Goal: Task Accomplishment & Management: Manage account settings

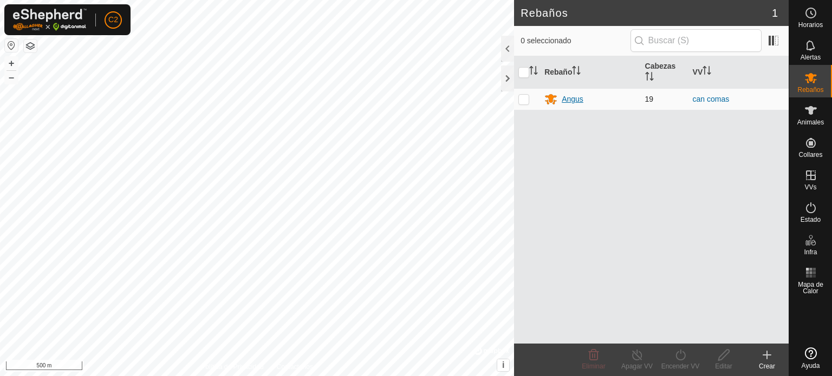
click at [568, 99] on div "Angus" at bounding box center [572, 99] width 22 height 11
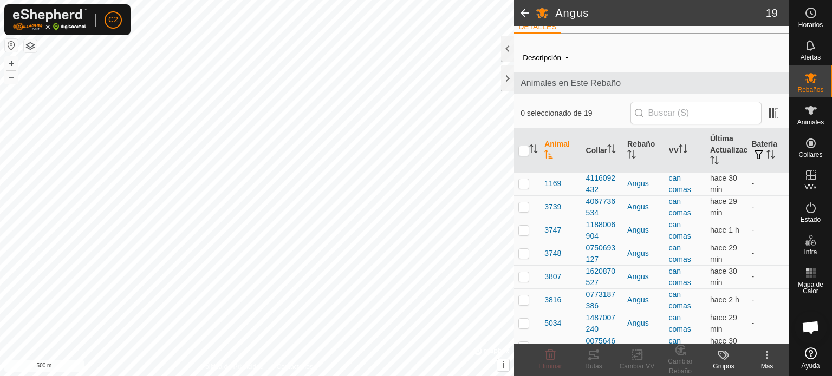
scroll to position [11, 0]
click at [565, 51] on span "-" at bounding box center [566, 58] width 11 height 18
click at [565, 53] on span "-" at bounding box center [566, 58] width 11 height 18
click at [521, 153] on input "checkbox" at bounding box center [523, 152] width 11 height 11
checkbox input "true"
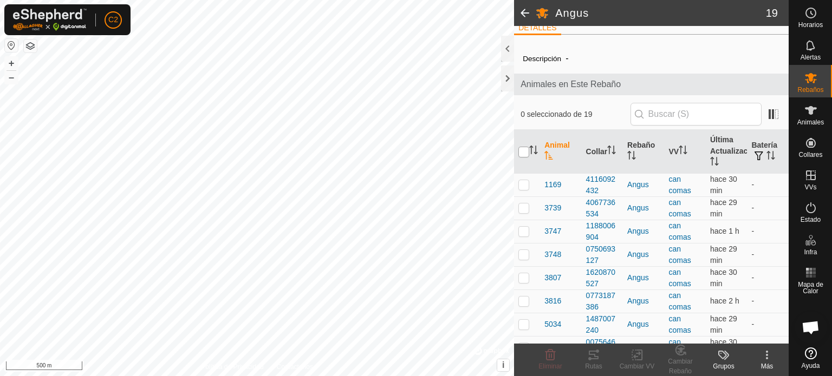
checkbox input "true"
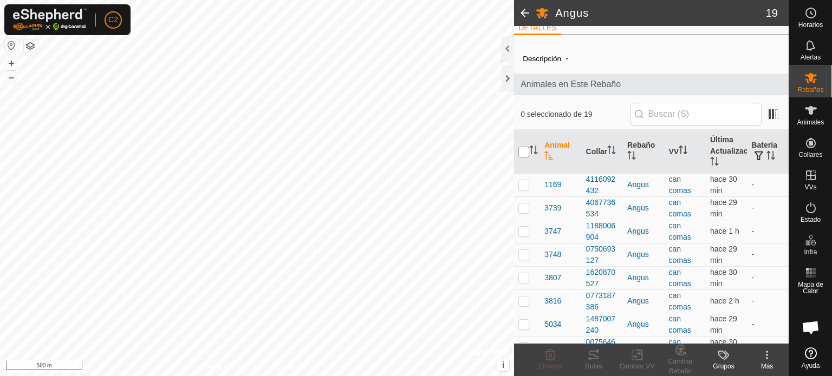
checkbox input "true"
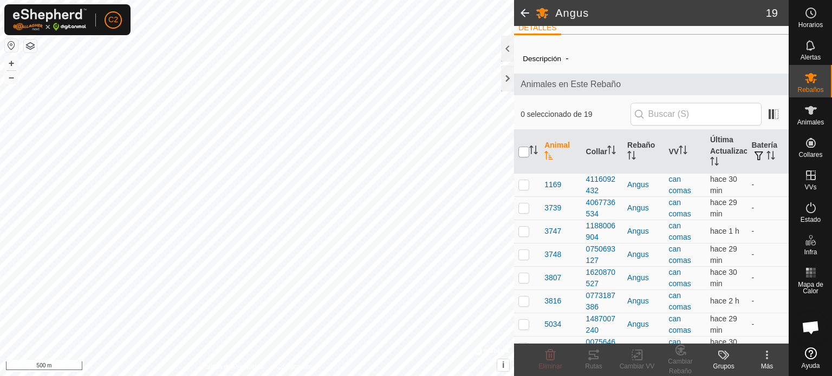
checkbox input "true"
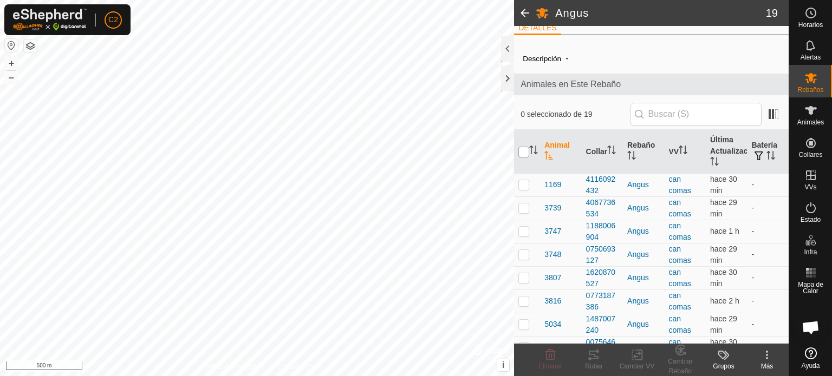
checkbox input "true"
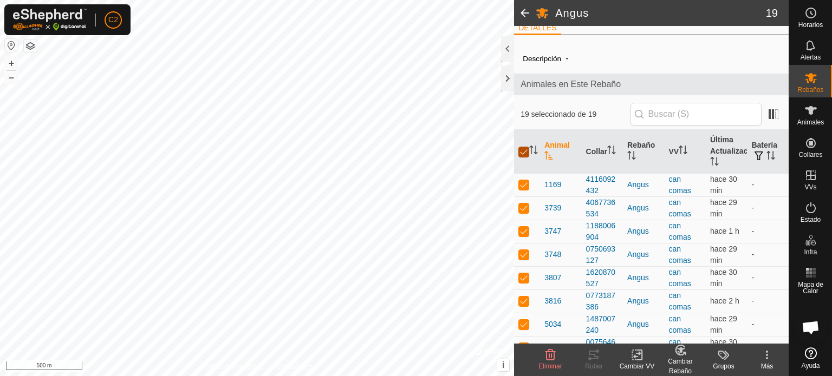
click at [521, 153] on input "checkbox" at bounding box center [523, 152] width 11 height 11
checkbox input "false"
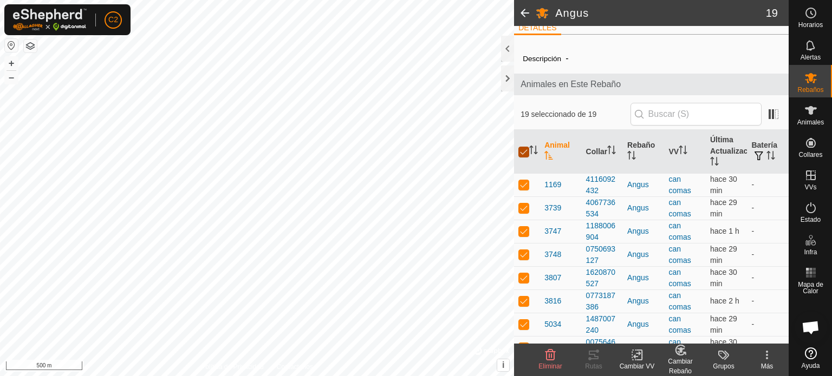
checkbox input "false"
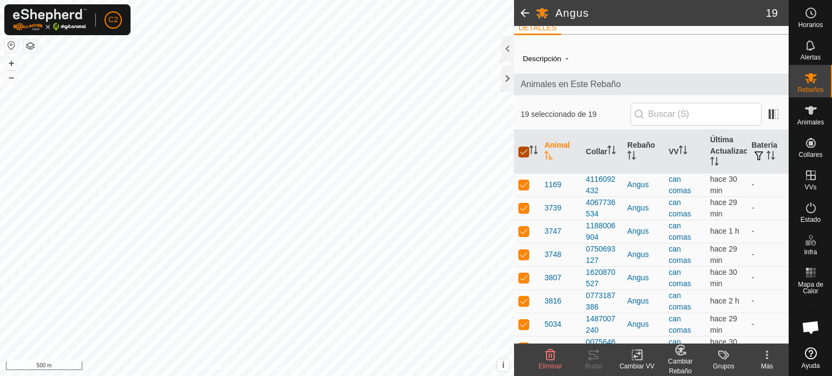
checkbox input "false"
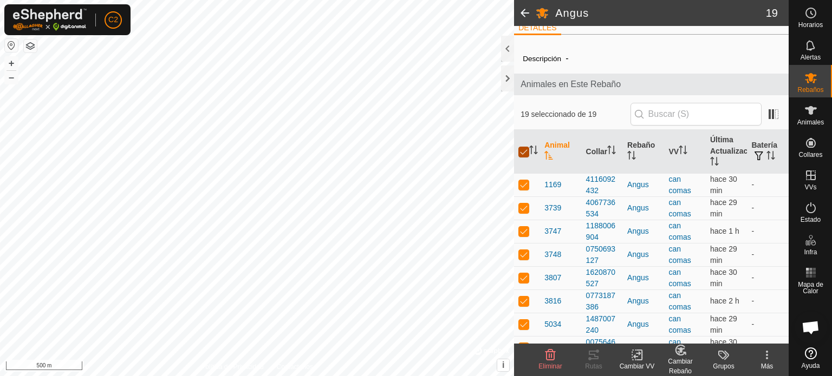
checkbox input "false"
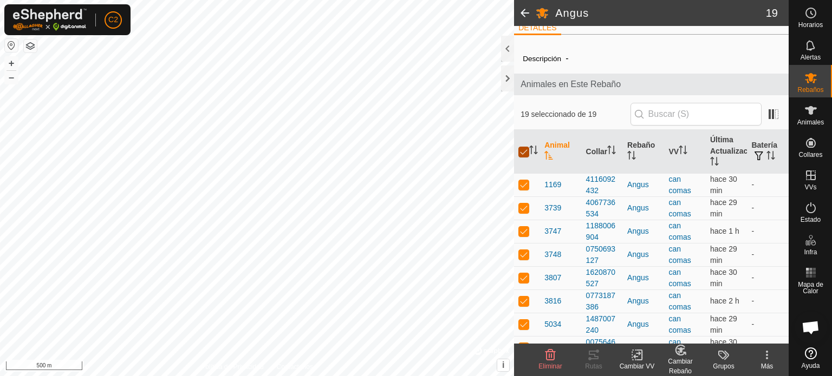
checkbox input "false"
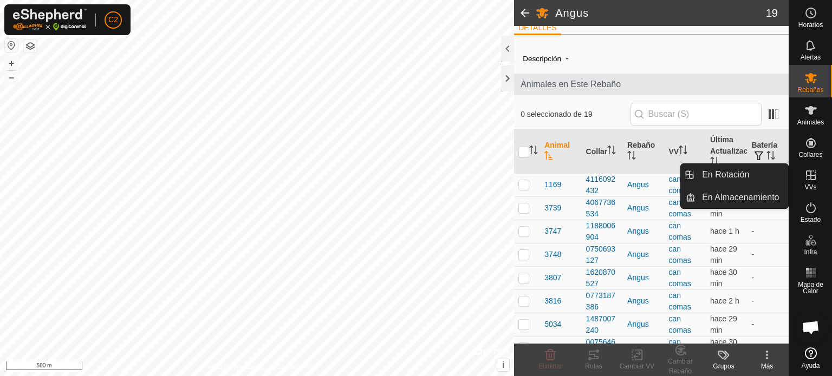
click at [812, 176] on icon at bounding box center [810, 175] width 13 height 13
click at [736, 173] on link "En Rotación" at bounding box center [741, 175] width 93 height 22
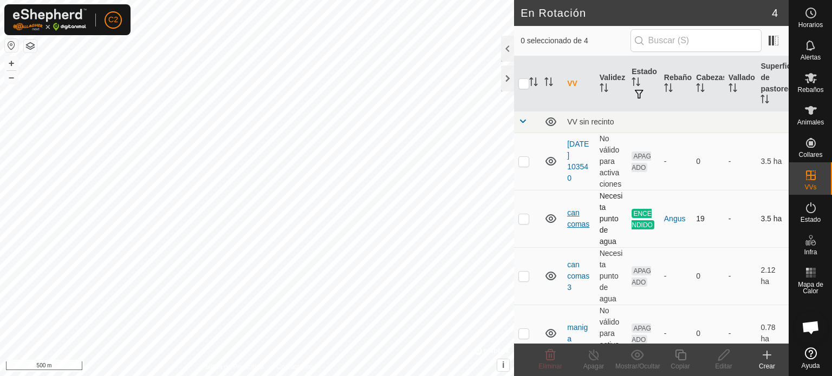
click at [574, 220] on link "can comas" at bounding box center [578, 218] width 22 height 20
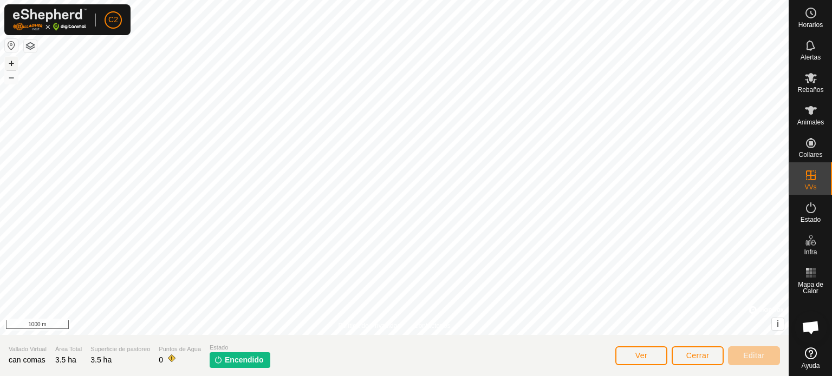
click at [12, 60] on button "+" at bounding box center [11, 63] width 13 height 13
click at [9, 61] on button "+" at bounding box center [11, 63] width 13 height 13
click at [9, 62] on button "+" at bounding box center [11, 63] width 13 height 13
click at [658, 352] on button "Ver" at bounding box center [641, 355] width 52 height 19
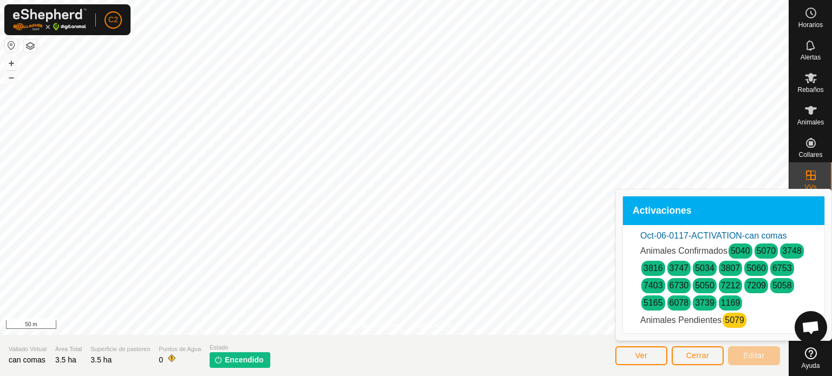
click at [731, 318] on link "5079" at bounding box center [733, 320] width 19 height 9
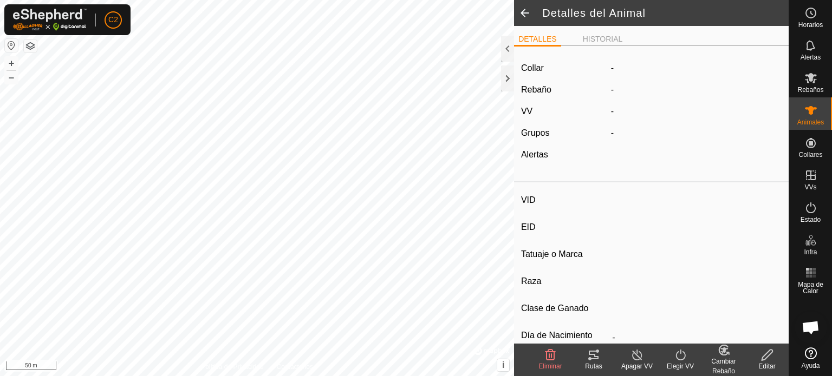
type input "5079"
type input "-"
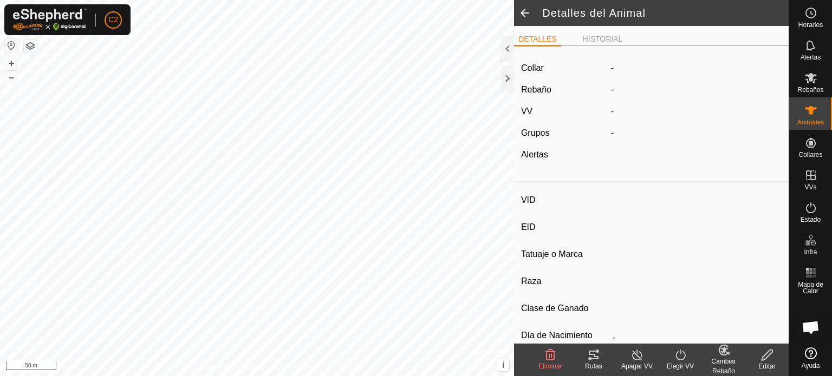
type input "0 kg"
type input "-"
click at [599, 40] on li "HISTORIAL" at bounding box center [602, 40] width 49 height 13
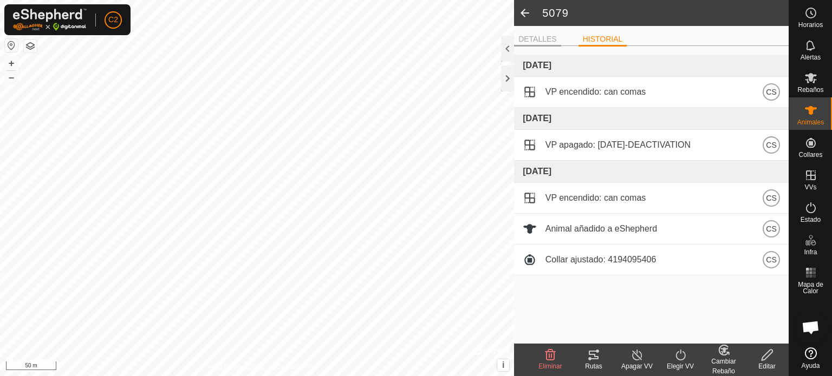
click at [533, 44] on li "DETALLES" at bounding box center [537, 40] width 47 height 13
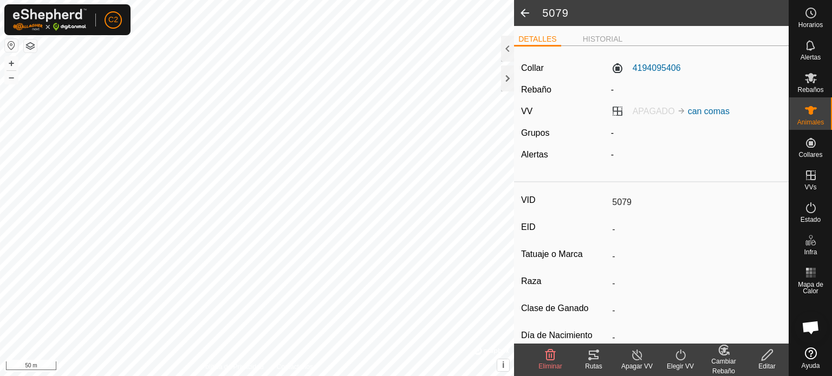
click at [527, 8] on span at bounding box center [525, 13] width 22 height 26
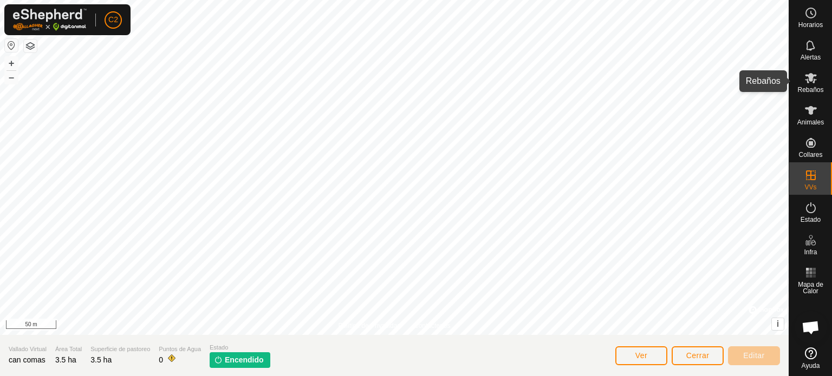
click at [808, 87] on span "Rebaños" at bounding box center [810, 90] width 26 height 6
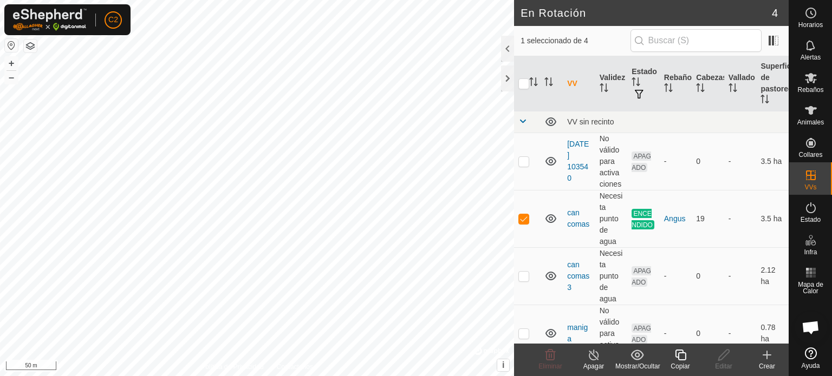
click at [682, 356] on icon at bounding box center [680, 355] width 14 height 13
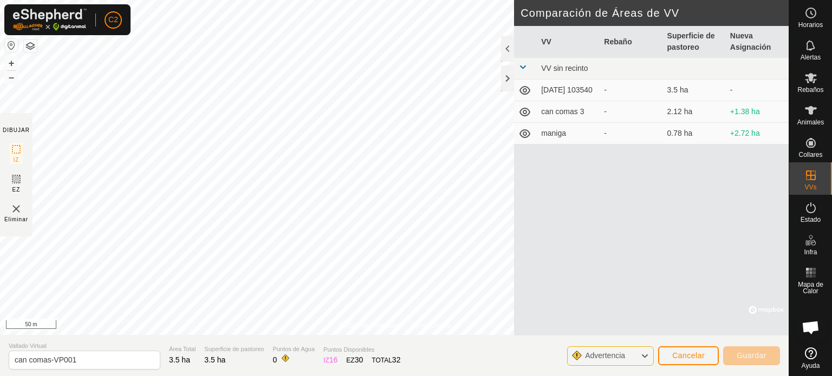
click at [128, 15] on div "C2 Horarios Alertas Rebaños Animales Collares VVs Estado Infra Mapa de Calor Ay…" at bounding box center [416, 188] width 832 height 376
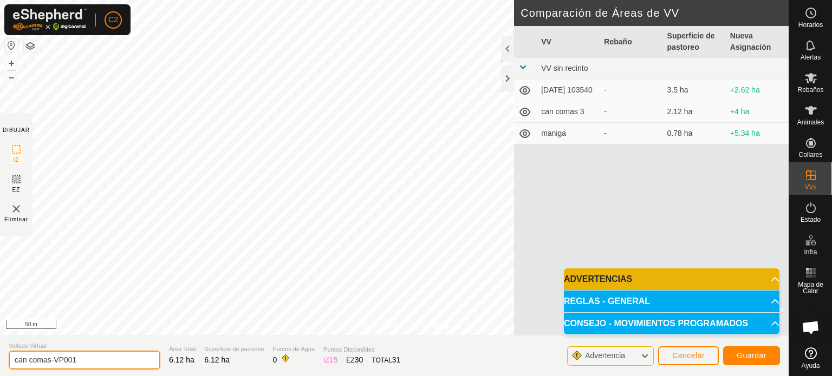
click at [83, 363] on input "can comas-VP001" at bounding box center [85, 360] width 152 height 19
type input "can comas 1"
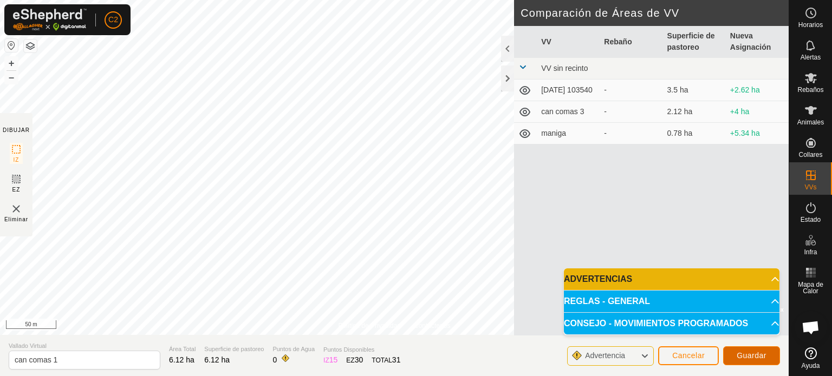
click at [755, 361] on button "Guardar" at bounding box center [751, 355] width 57 height 19
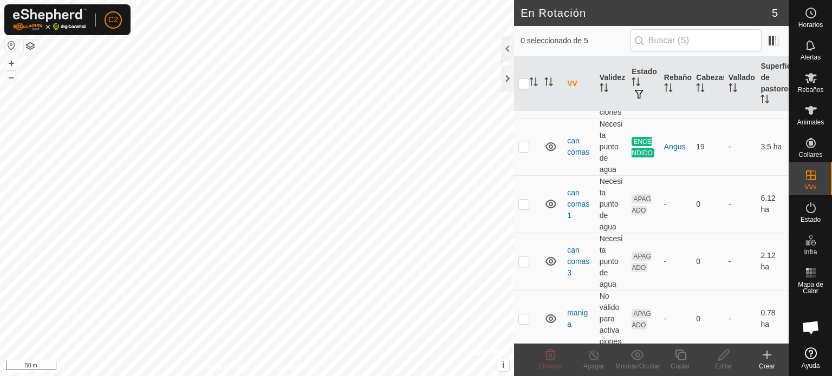
scroll to position [73, 0]
click at [549, 259] on icon at bounding box center [550, 261] width 11 height 9
click at [549, 259] on icon at bounding box center [550, 260] width 13 height 13
click at [522, 259] on p-checkbox at bounding box center [523, 261] width 11 height 9
click at [548, 358] on icon at bounding box center [550, 355] width 13 height 13
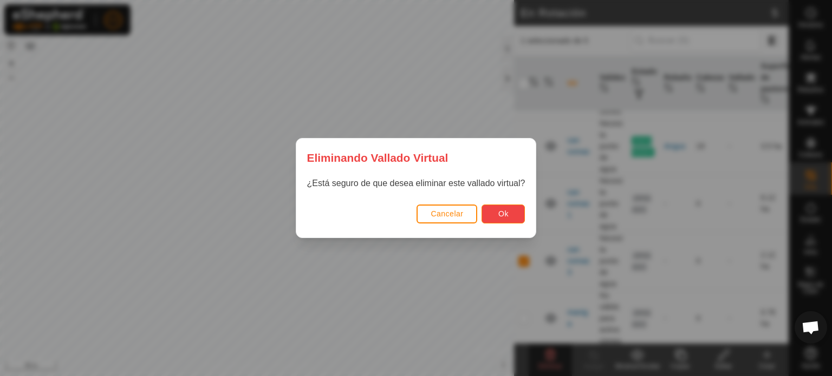
click at [503, 210] on span "Ok" at bounding box center [503, 214] width 10 height 9
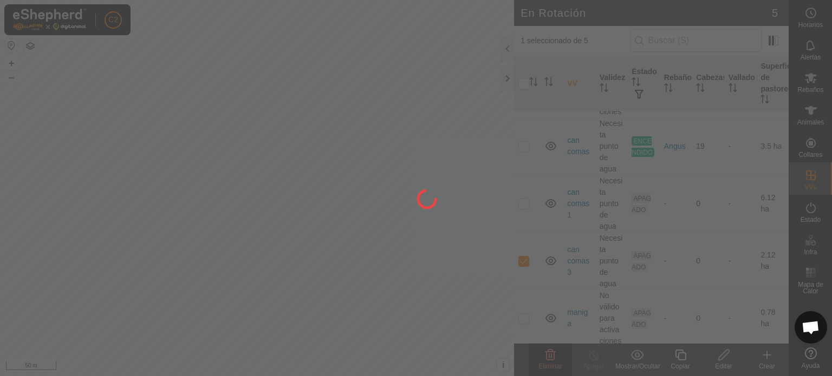
checkbox input "false"
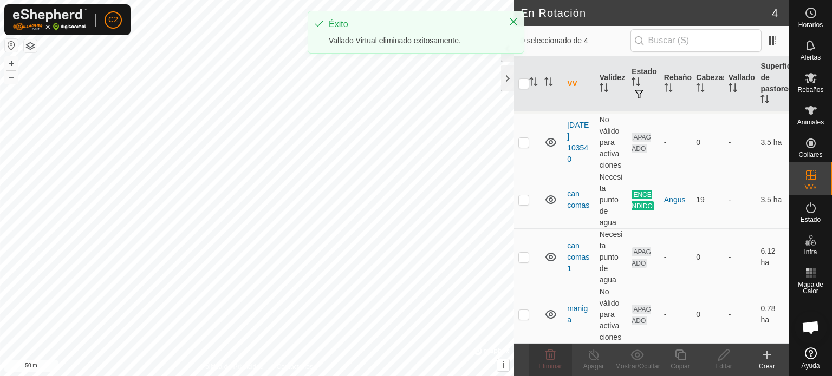
scroll to position [17, 0]
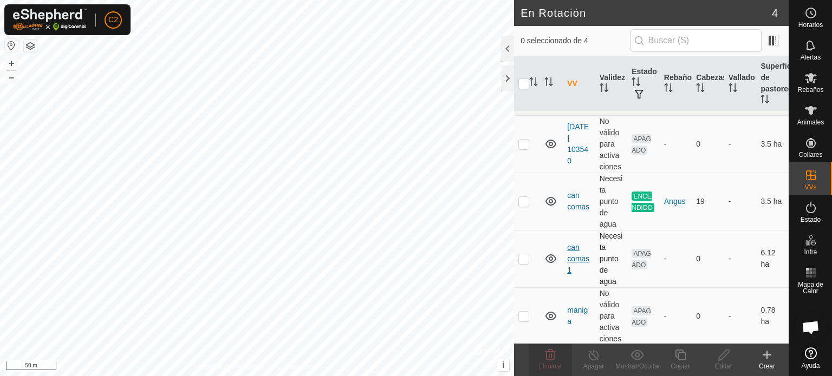
click at [578, 253] on link "can comas 1" at bounding box center [578, 258] width 22 height 31
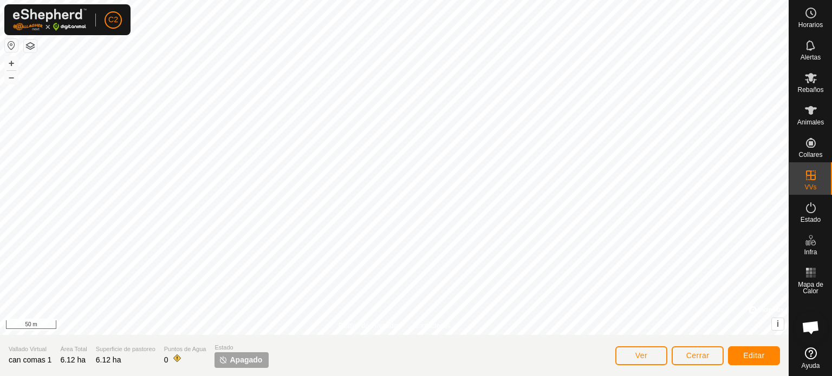
click at [234, 357] on span "Apagado" at bounding box center [246, 360] width 32 height 11
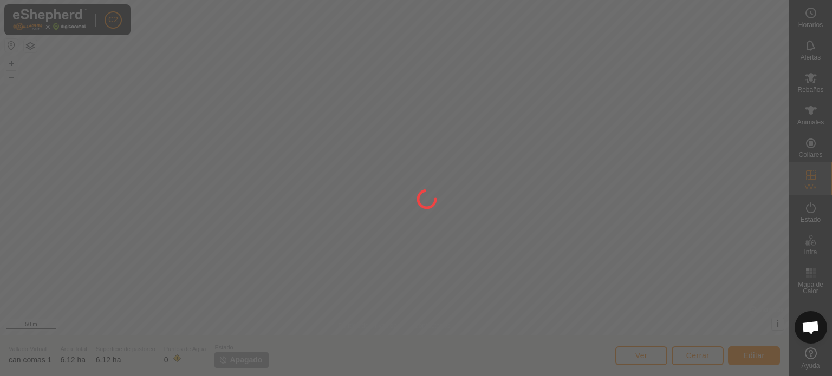
click at [756, 353] on div at bounding box center [416, 188] width 832 height 376
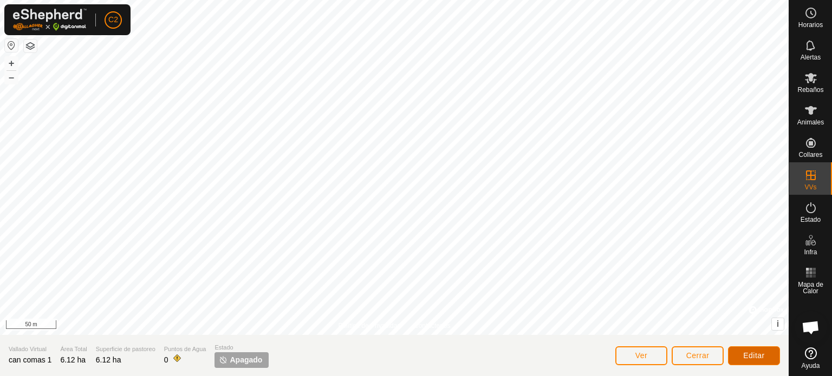
click at [761, 359] on span "Editar" at bounding box center [754, 355] width 22 height 9
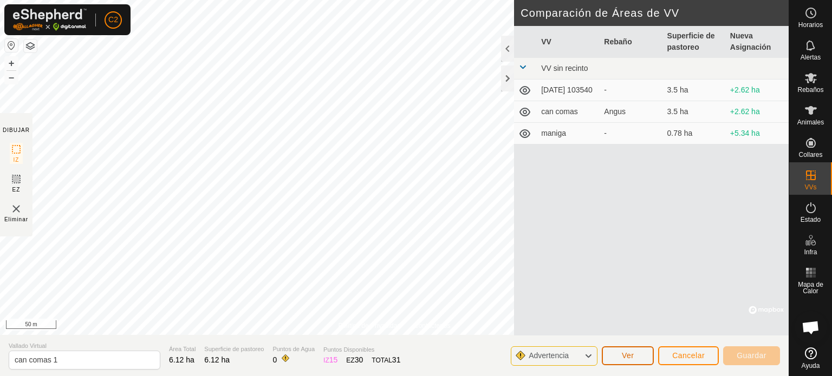
click at [625, 355] on span "Ver" at bounding box center [627, 355] width 12 height 9
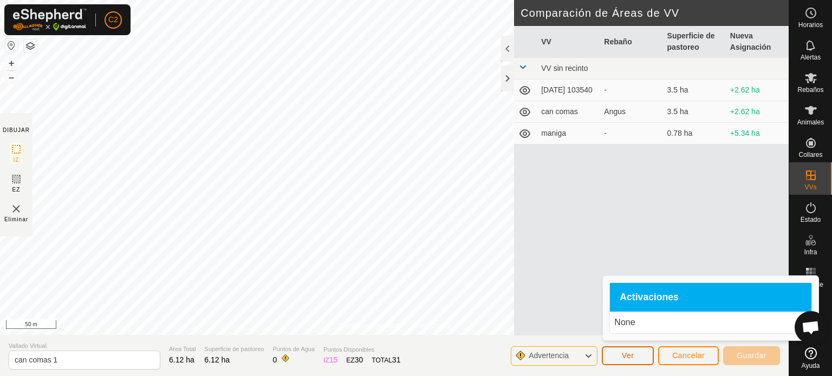
click at [640, 355] on button "Ver" at bounding box center [627, 355] width 52 height 19
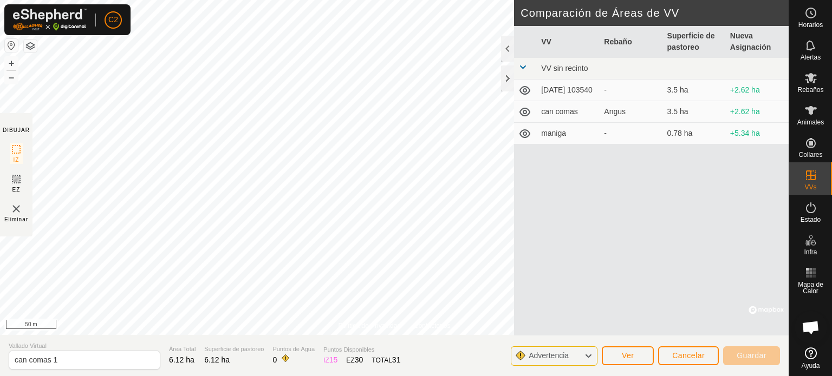
click at [591, 355] on icon at bounding box center [588, 356] width 9 height 14
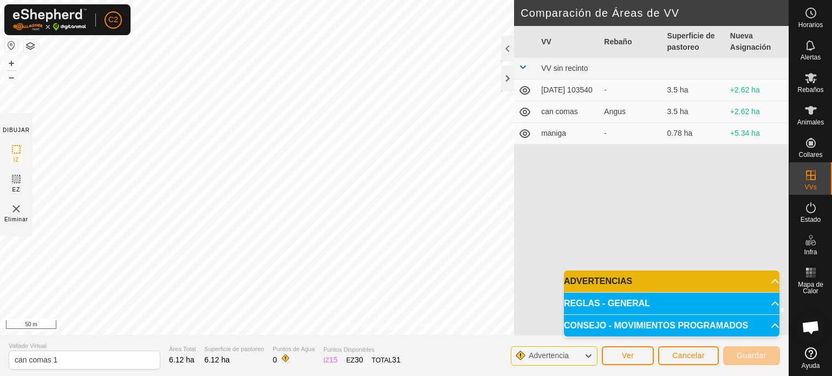
click at [617, 322] on p-accordion-header "CONSEJO - MOVIMIENTOS PROGRAMADOS" at bounding box center [671, 326] width 215 height 22
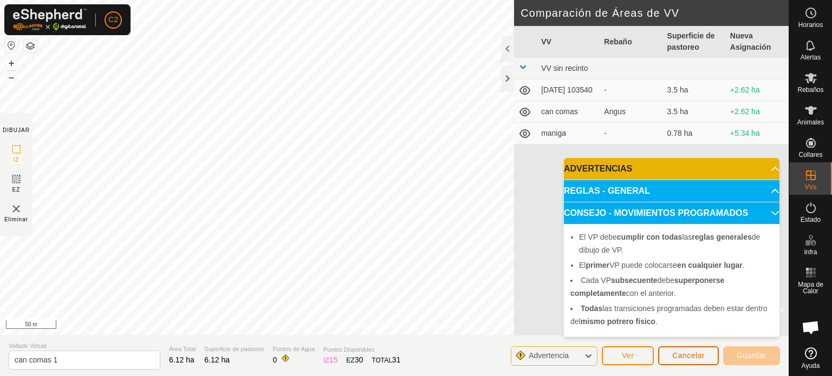
click at [680, 357] on span "Cancelar" at bounding box center [688, 355] width 32 height 9
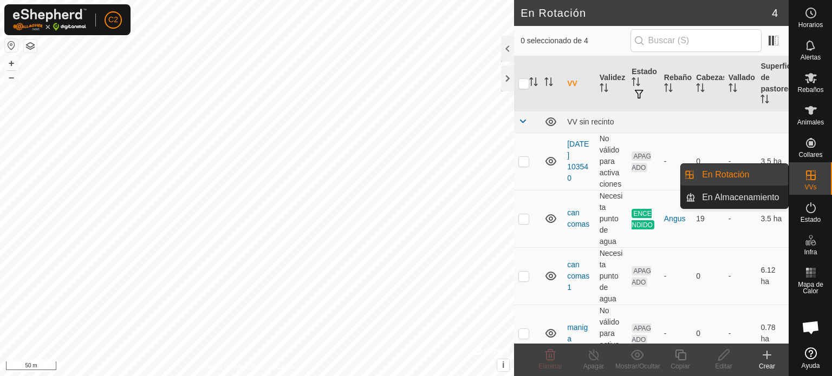
click at [810, 181] on icon at bounding box center [810, 175] width 13 height 13
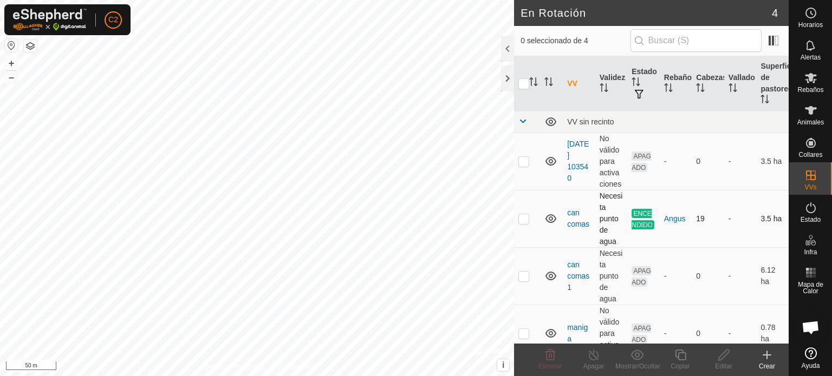
click at [523, 218] on p-checkbox at bounding box center [523, 218] width 11 height 9
checkbox input "true"
click at [525, 250] on td at bounding box center [527, 275] width 26 height 57
checkbox input "true"
click at [527, 217] on p-checkbox at bounding box center [523, 218] width 11 height 9
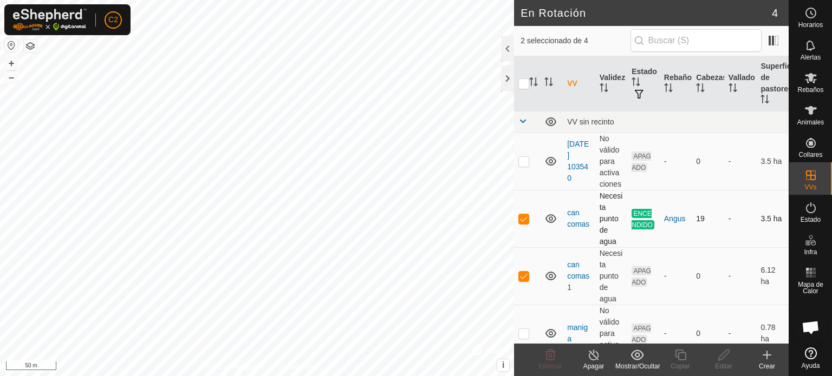
checkbox input "false"
click at [808, 77] on icon at bounding box center [810, 78] width 12 height 10
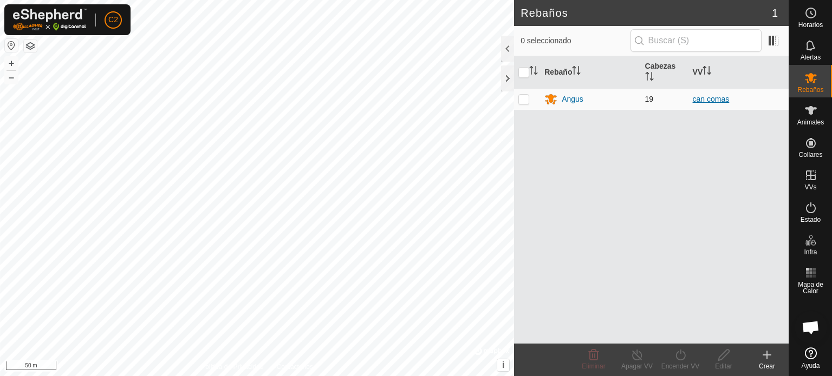
click at [710, 99] on link "can comas" at bounding box center [710, 99] width 37 height 9
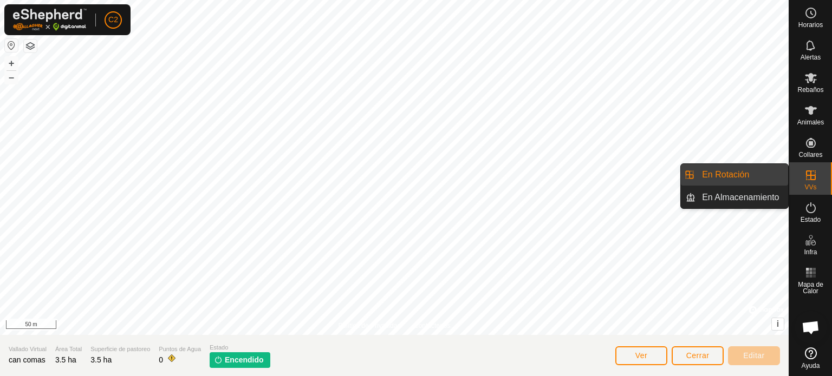
click at [729, 173] on link "En Rotación" at bounding box center [741, 175] width 93 height 22
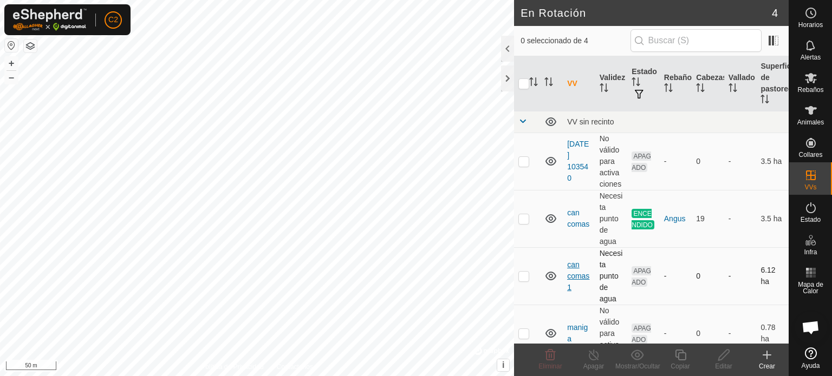
click at [574, 271] on link "can comas 1" at bounding box center [578, 275] width 22 height 31
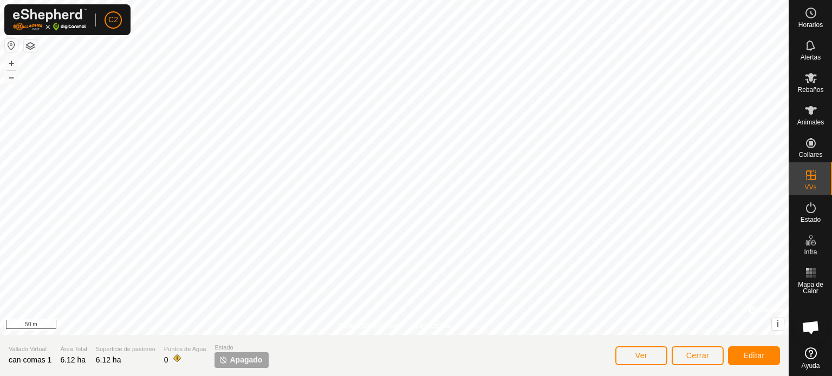
click at [240, 362] on span "Apagado" at bounding box center [246, 360] width 32 height 11
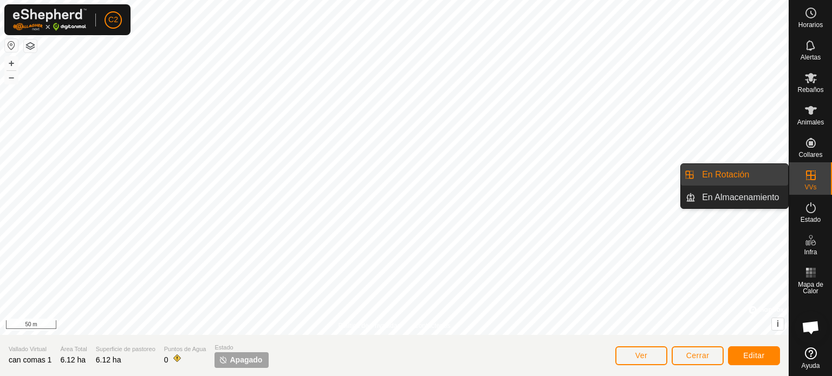
click at [722, 172] on link "En Rotación" at bounding box center [741, 175] width 93 height 22
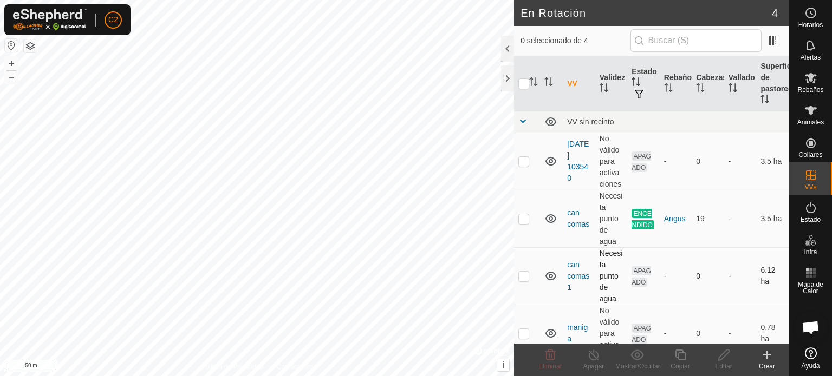
click at [523, 273] on p-checkbox at bounding box center [523, 276] width 11 height 9
checkbox input "false"
click at [507, 77] on div at bounding box center [507, 79] width 13 height 26
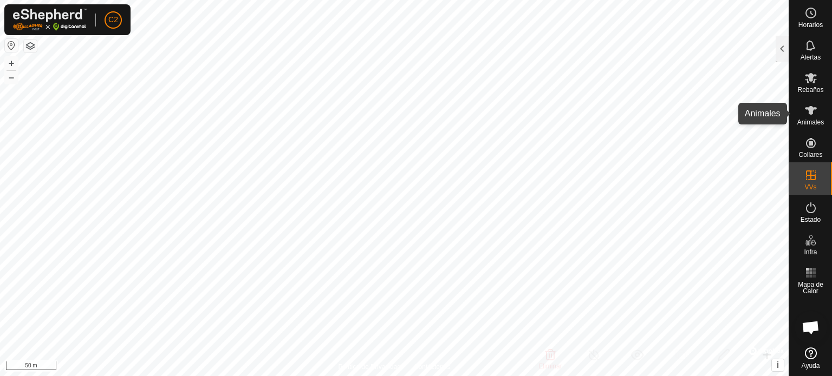
click at [814, 112] on icon at bounding box center [810, 110] width 13 height 13
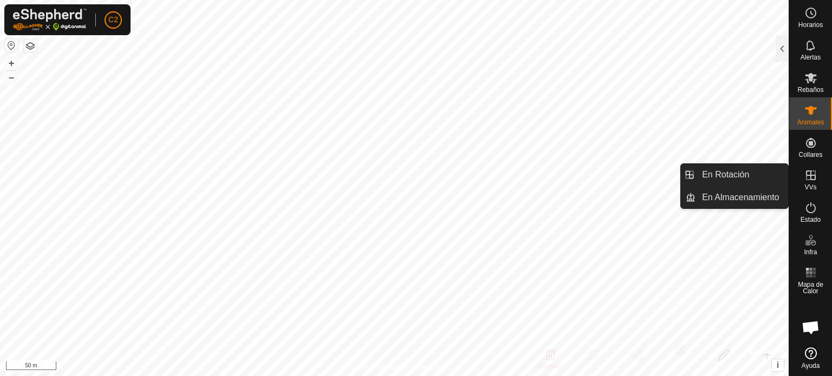
click at [814, 176] on icon at bounding box center [811, 176] width 10 height 10
click at [735, 175] on link "En Rotación" at bounding box center [741, 175] width 93 height 22
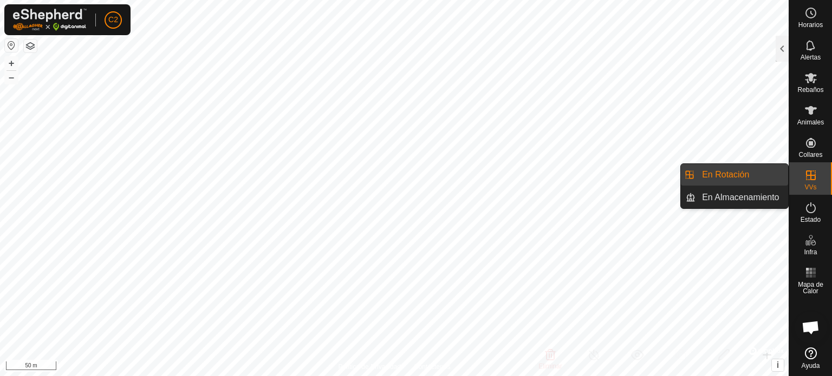
click at [735, 175] on link "En Rotación" at bounding box center [741, 175] width 93 height 22
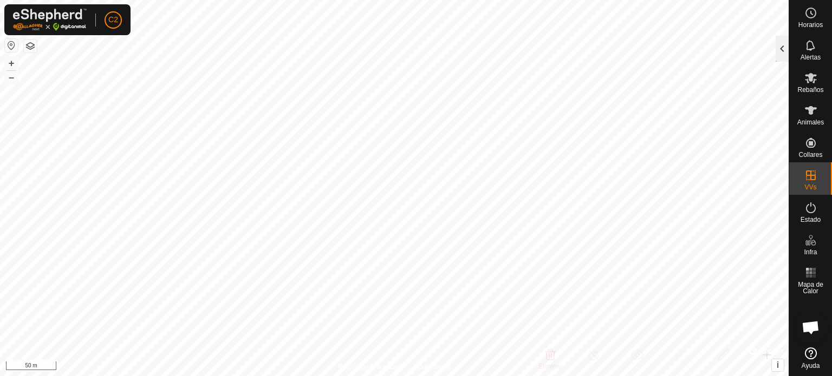
click at [784, 44] on div at bounding box center [781, 49] width 13 height 26
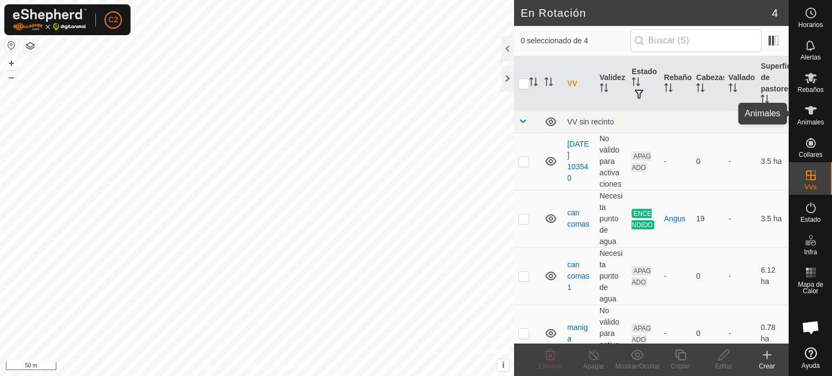
click at [808, 119] on span "Animales" at bounding box center [810, 122] width 27 height 6
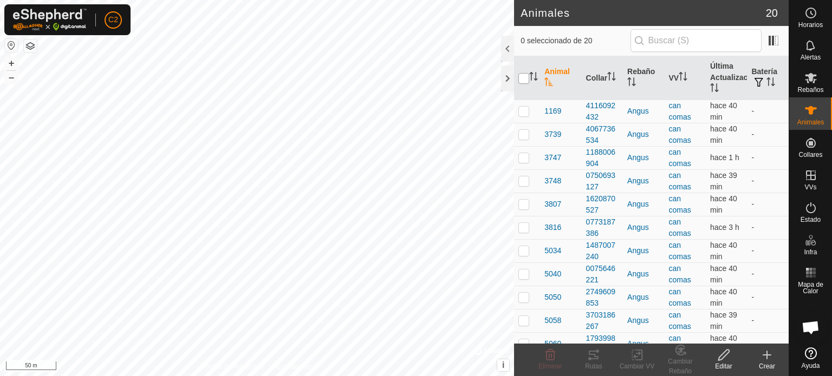
click at [522, 80] on input "checkbox" at bounding box center [523, 78] width 11 height 11
checkbox input "true"
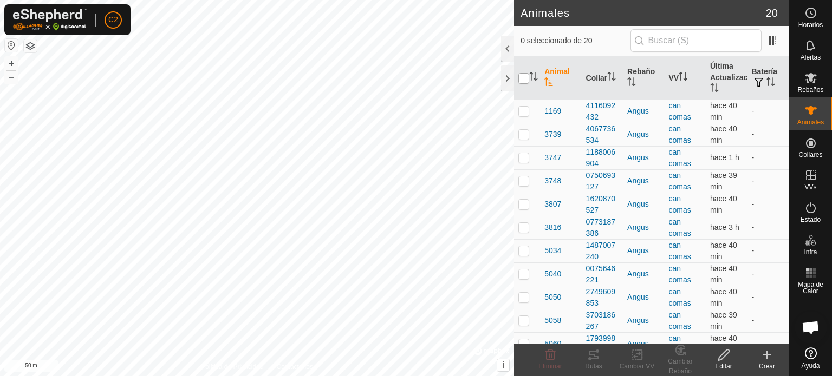
checkbox input "true"
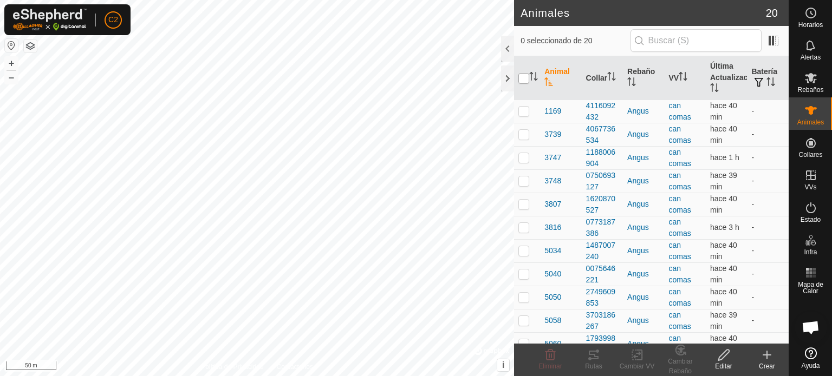
checkbox input "true"
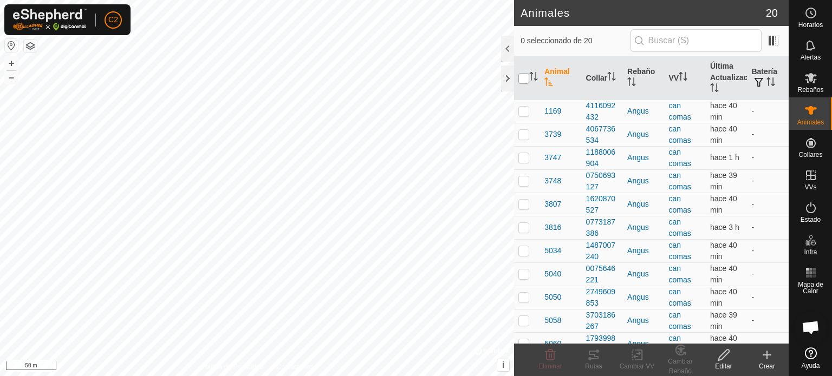
checkbox input "true"
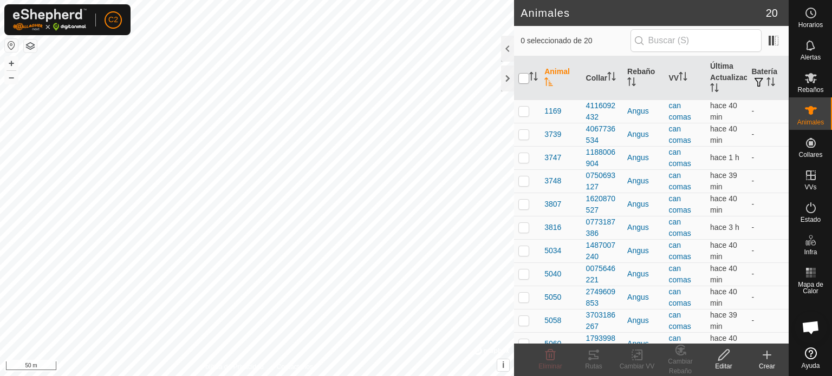
checkbox input "true"
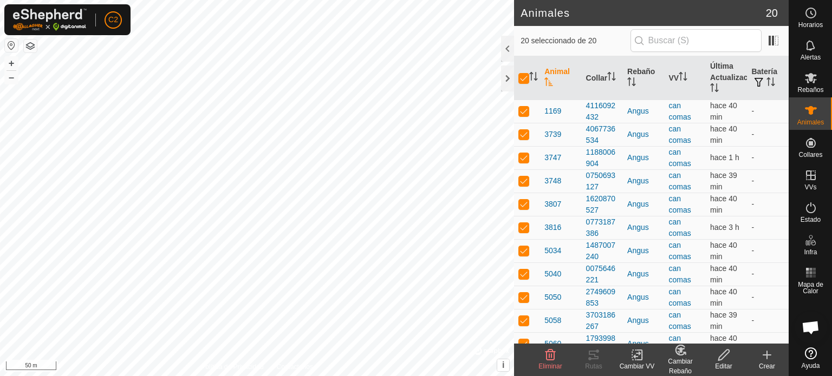
click at [634, 358] on icon at bounding box center [637, 355] width 8 height 7
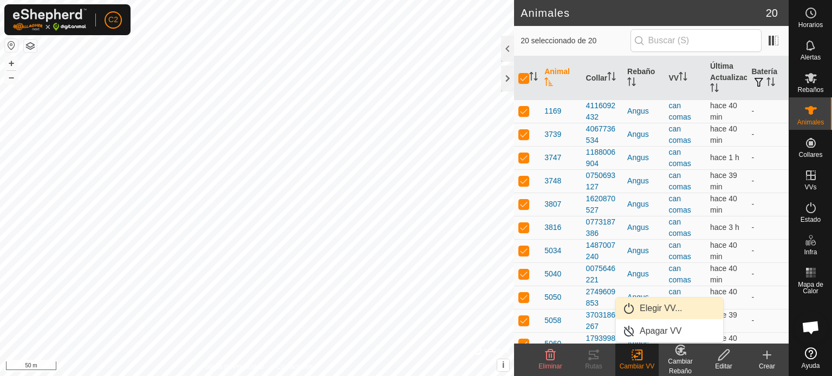
click at [652, 307] on link "Elegir VV..." at bounding box center [669, 309] width 107 height 22
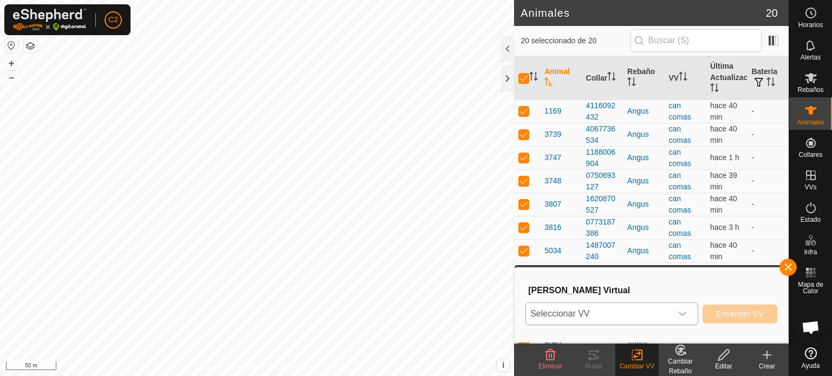
click at [682, 316] on icon "dropdown trigger" at bounding box center [682, 314] width 9 height 9
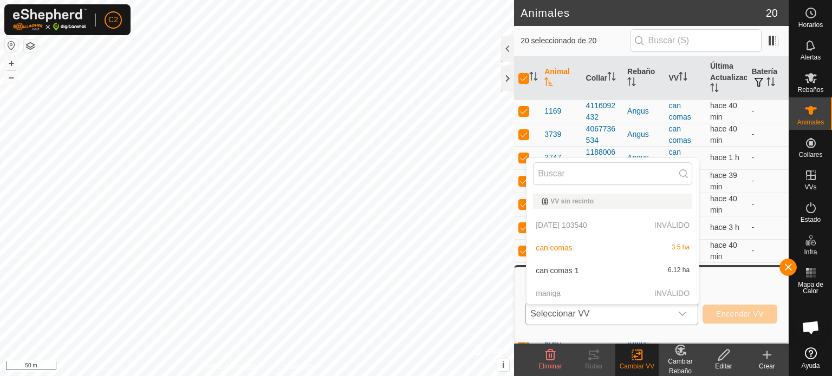
click at [554, 267] on li "can comas 1 6.12 ha" at bounding box center [612, 271] width 172 height 22
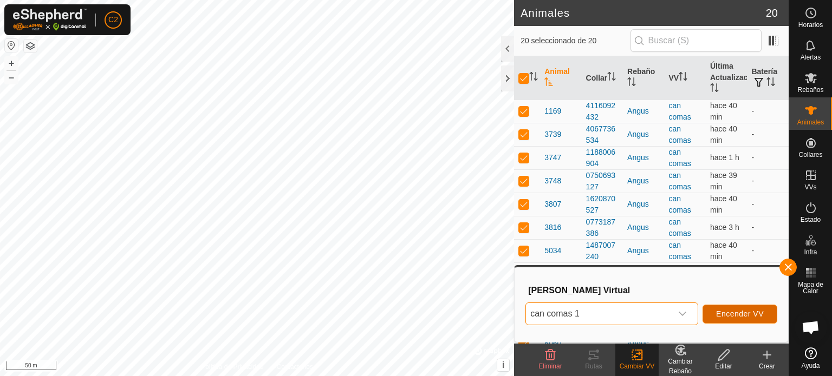
click at [744, 315] on span "Encender VV" at bounding box center [740, 314] width 48 height 9
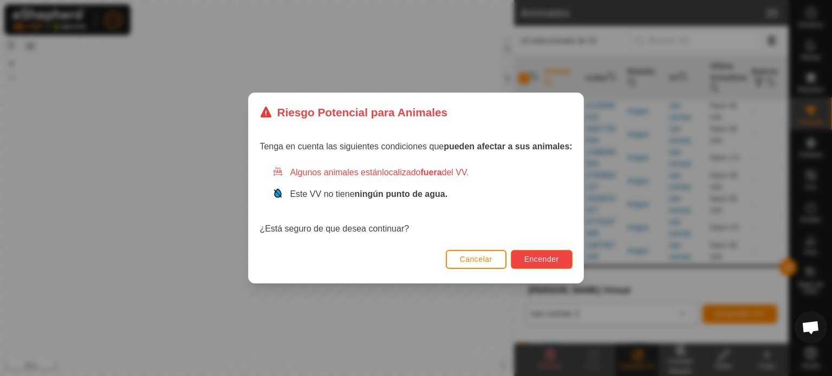
click at [549, 258] on span "Encender" at bounding box center [541, 259] width 35 height 9
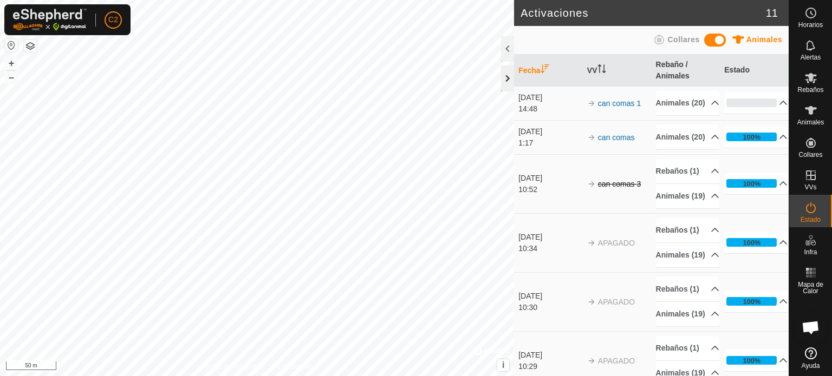
click at [505, 84] on div at bounding box center [507, 79] width 13 height 26
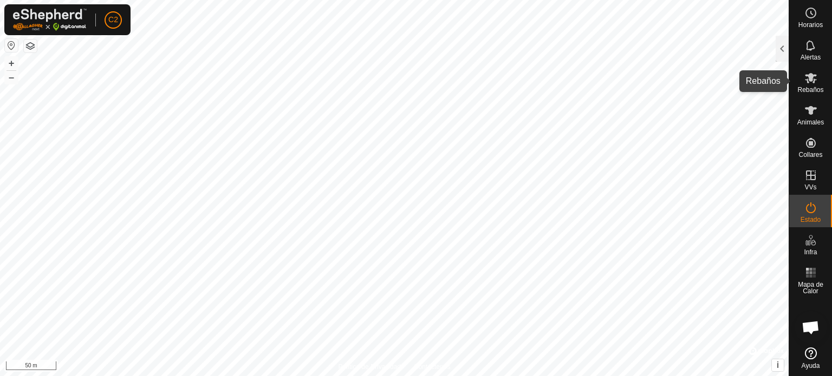
click at [812, 80] on icon at bounding box center [810, 77] width 13 height 13
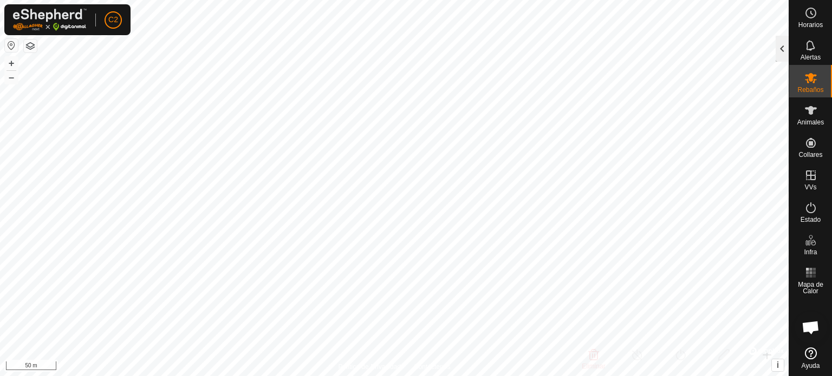
click at [781, 47] on div at bounding box center [781, 49] width 13 height 26
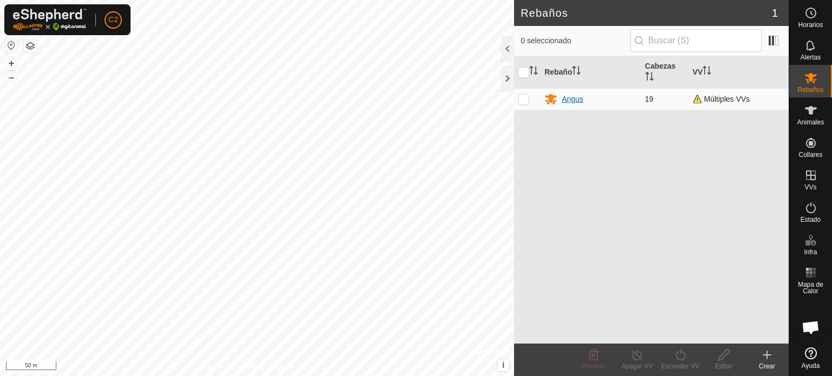
click at [568, 100] on div "Angus" at bounding box center [572, 99] width 22 height 11
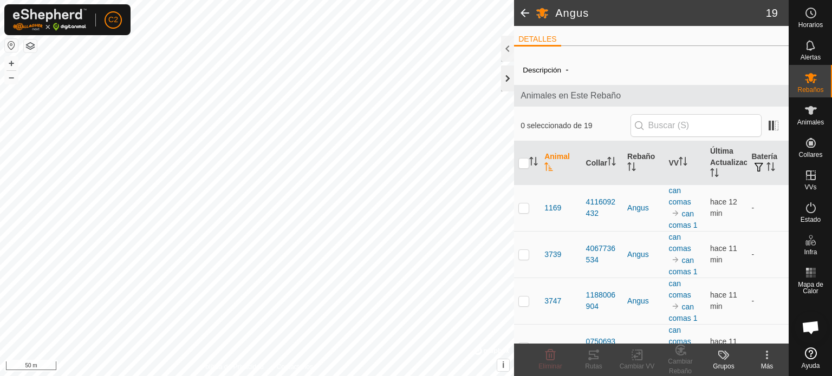
click at [502, 76] on div at bounding box center [507, 79] width 13 height 26
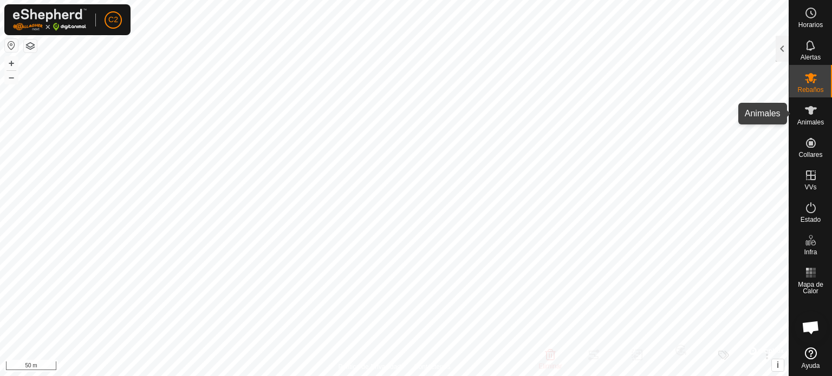
click at [811, 108] on icon at bounding box center [810, 110] width 12 height 9
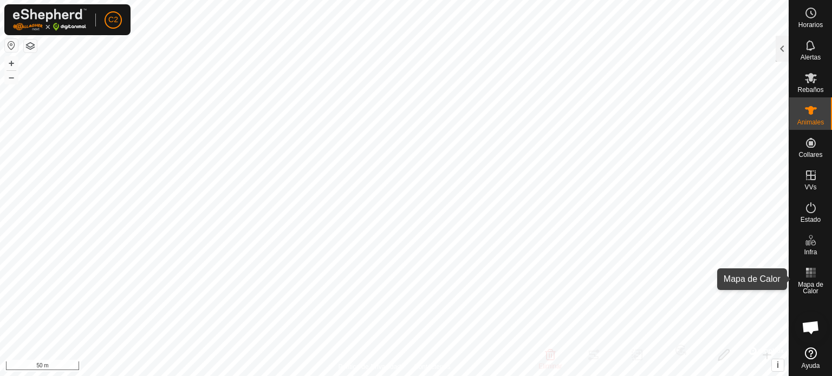
click at [811, 271] on rect at bounding box center [810, 272] width 3 height 3
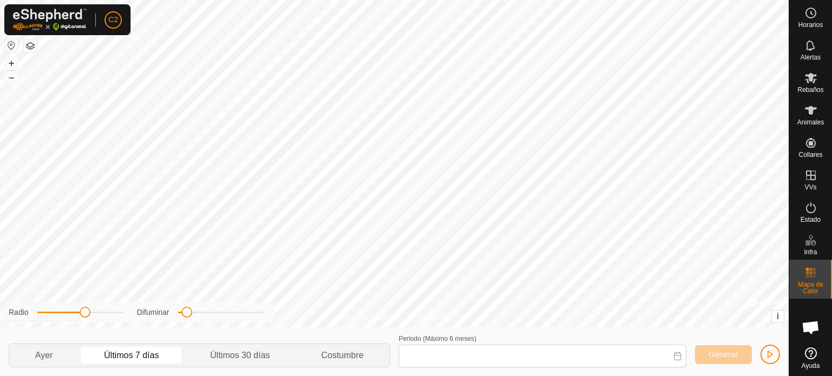
type input "[DATE] - [DATE]"
click at [716, 354] on span "Generar" at bounding box center [723, 354] width 30 height 9
click at [767, 355] on span "button" at bounding box center [769, 354] width 9 height 9
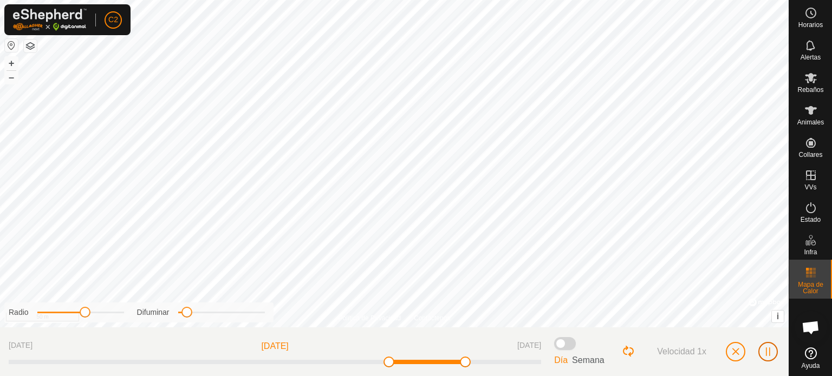
click at [768, 355] on span "button" at bounding box center [767, 352] width 9 height 9
click at [807, 214] on icon at bounding box center [810, 207] width 13 height 13
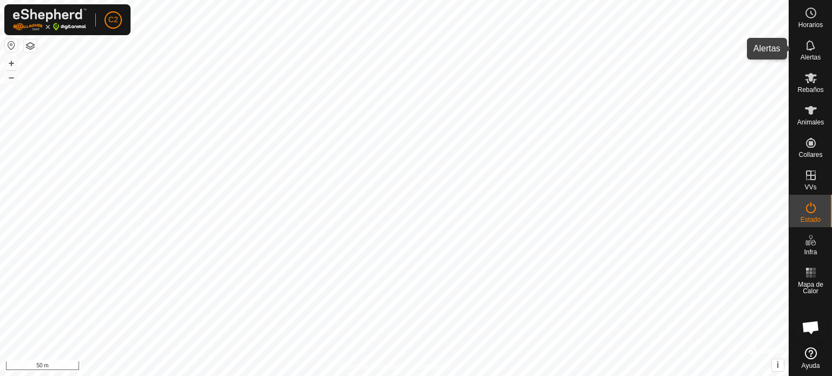
click at [789, 41] on div "Alertas" at bounding box center [810, 48] width 43 height 32
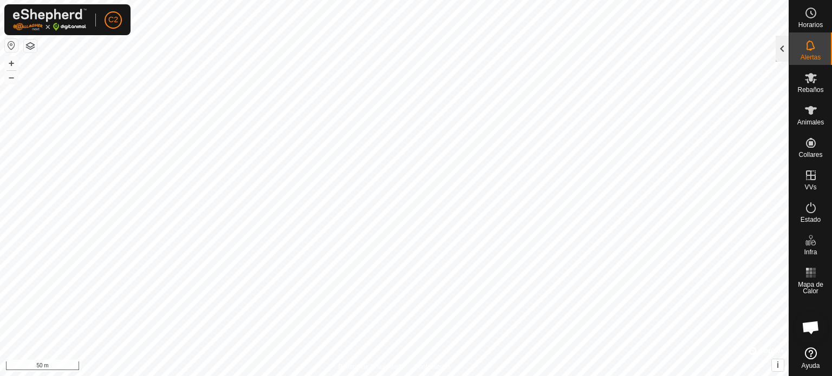
click at [777, 49] on div at bounding box center [781, 49] width 13 height 26
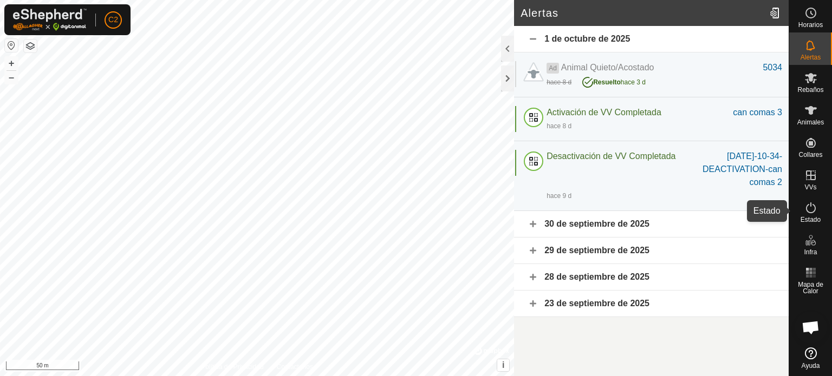
click at [810, 212] on icon at bounding box center [810, 207] width 13 height 13
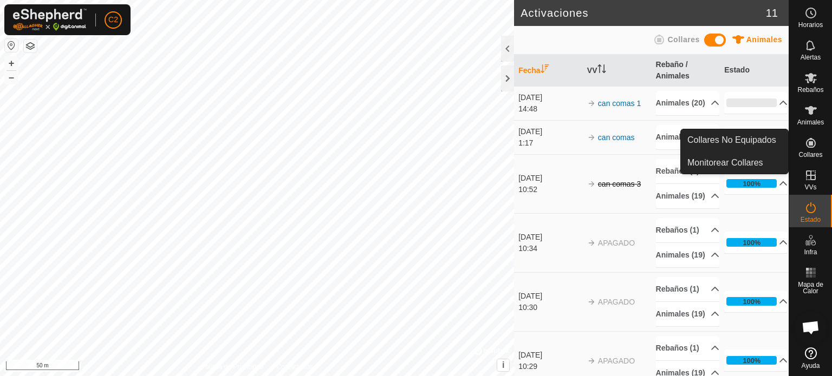
click at [811, 149] on icon at bounding box center [810, 142] width 13 height 13
click at [740, 141] on link "Collares No Equipados" at bounding box center [733, 140] width 107 height 22
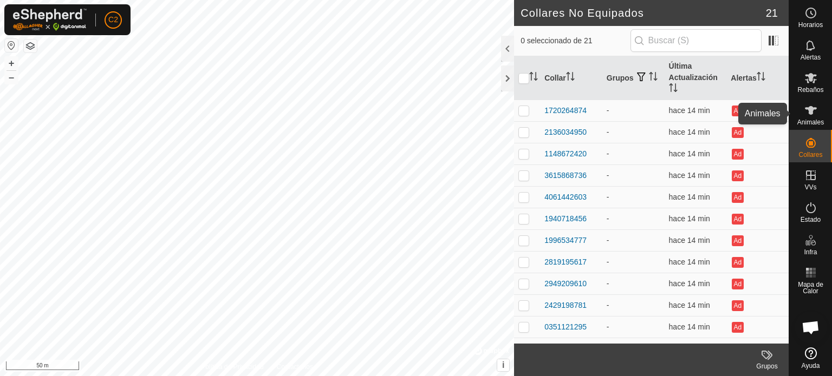
click at [802, 114] on es-animals-svg-icon at bounding box center [810, 110] width 19 height 17
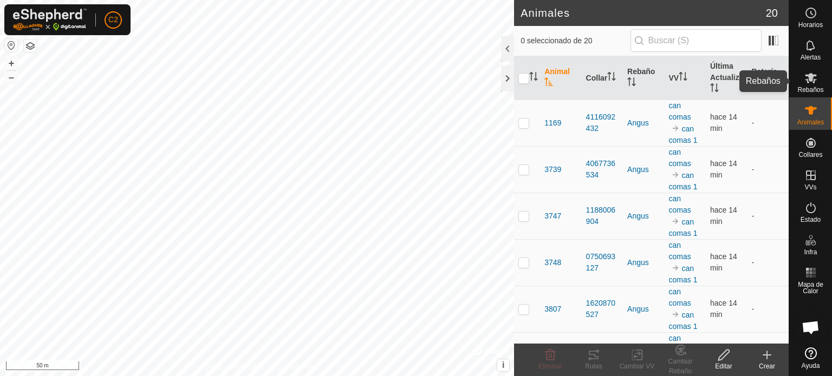
click at [808, 76] on icon at bounding box center [810, 78] width 12 height 10
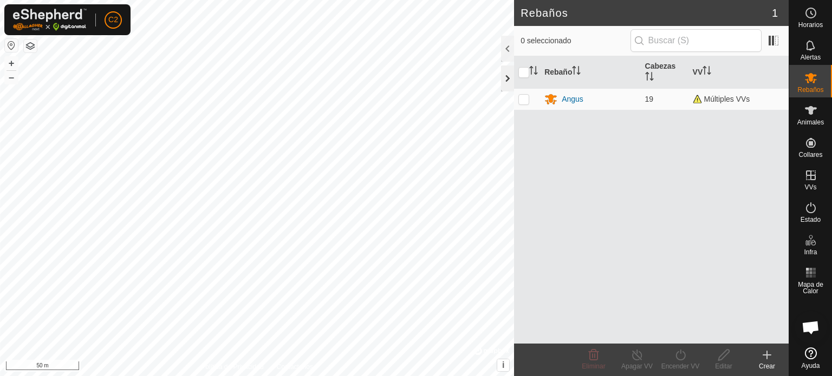
click at [502, 82] on div at bounding box center [507, 79] width 13 height 26
